Goal: Obtain resource: Download file/media

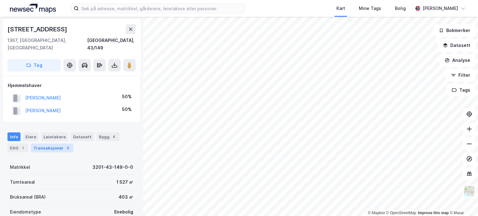
click at [55, 144] on div "Transaksjoner 3" at bounding box center [52, 148] width 43 height 9
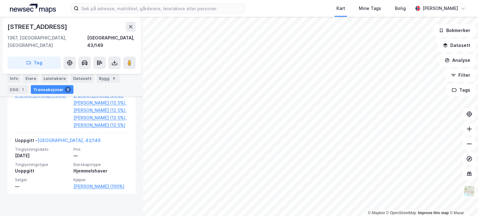
scroll to position [332, 0]
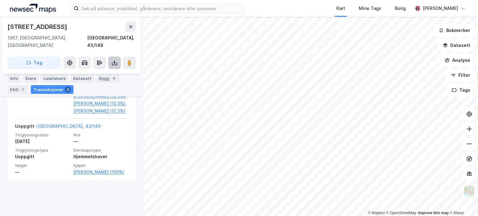
click at [116, 60] on icon at bounding box center [114, 63] width 6 height 6
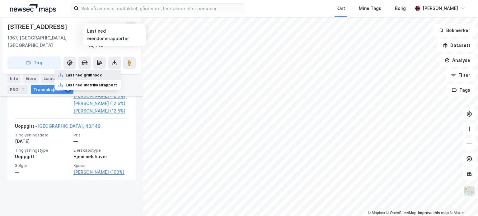
click at [108, 70] on div "Last ned grunnbok" at bounding box center [87, 75] width 66 height 10
click at [131, 28] on icon at bounding box center [130, 26] width 5 height 5
